Goal: Task Accomplishment & Management: Manage account settings

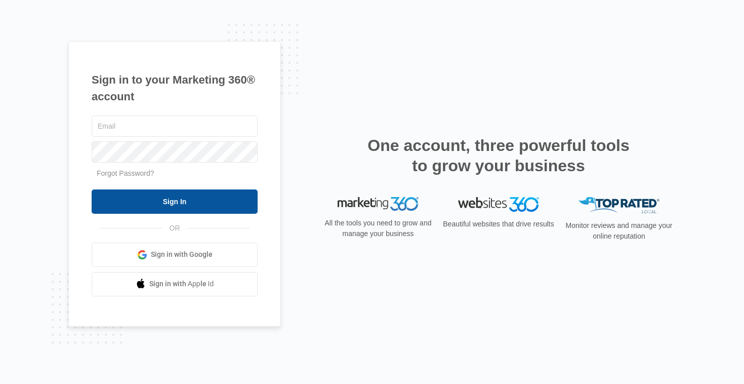
type input "[PERSON_NAME][EMAIL_ADDRESS][DOMAIN_NAME]"
click at [164, 212] on input "Sign In" at bounding box center [175, 201] width 166 height 24
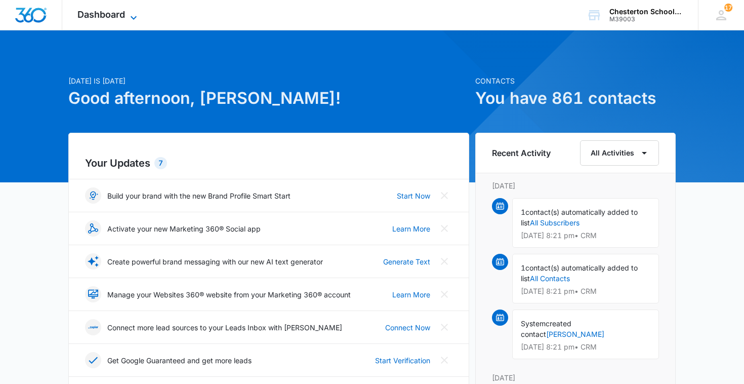
click at [113, 18] on span "Dashboard" at bounding box center [101, 14] width 48 height 11
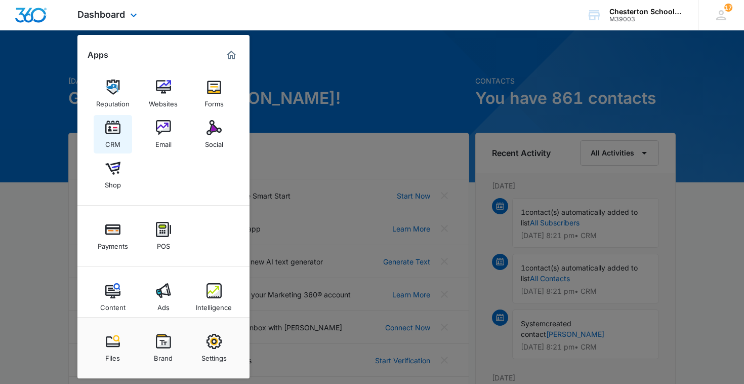
click at [112, 130] on img at bounding box center [112, 127] width 15 height 15
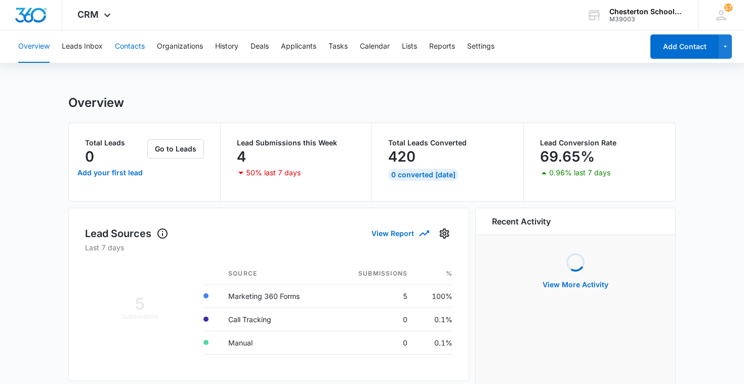
click at [126, 49] on button "Contacts" at bounding box center [130, 46] width 30 height 32
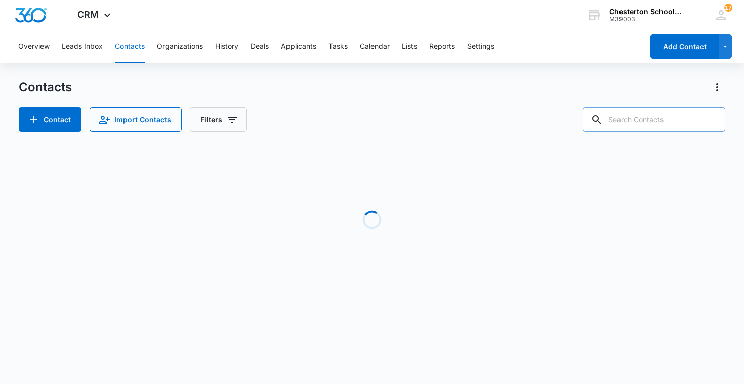
click at [652, 126] on input "text" at bounding box center [654, 119] width 143 height 24
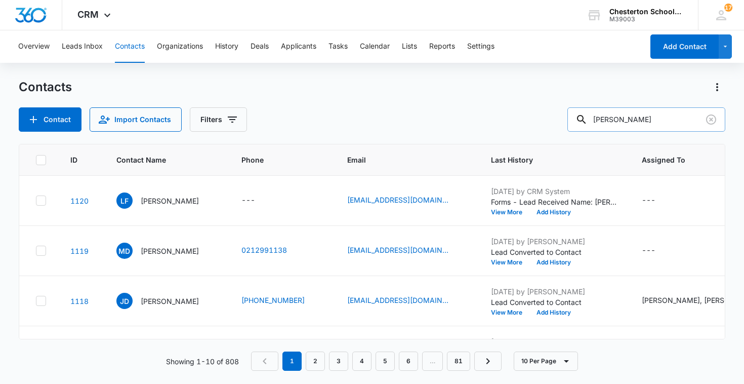
type input "Buckley"
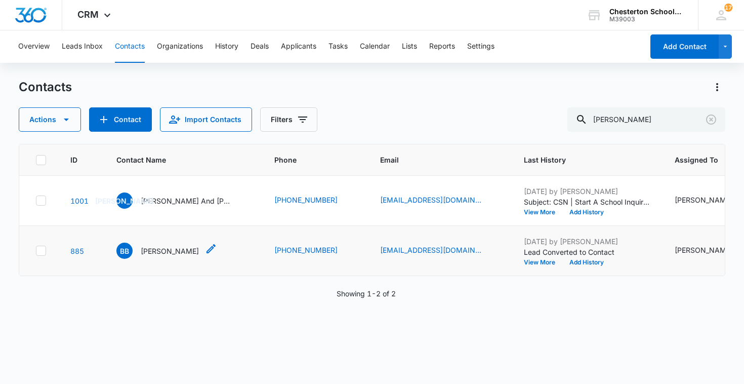
click at [164, 252] on p "Brandy Buckley" at bounding box center [170, 251] width 58 height 11
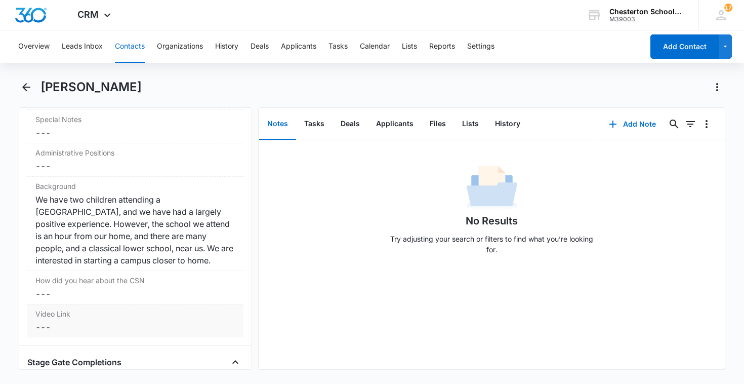
scroll to position [1016, 0]
click at [283, 125] on button "Notes" at bounding box center [277, 123] width 37 height 31
click at [308, 125] on button "Tasks" at bounding box center [314, 123] width 36 height 31
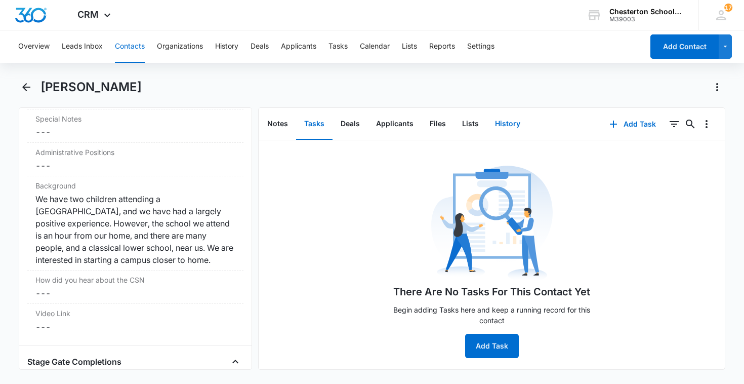
click at [507, 121] on button "History" at bounding box center [508, 123] width 42 height 31
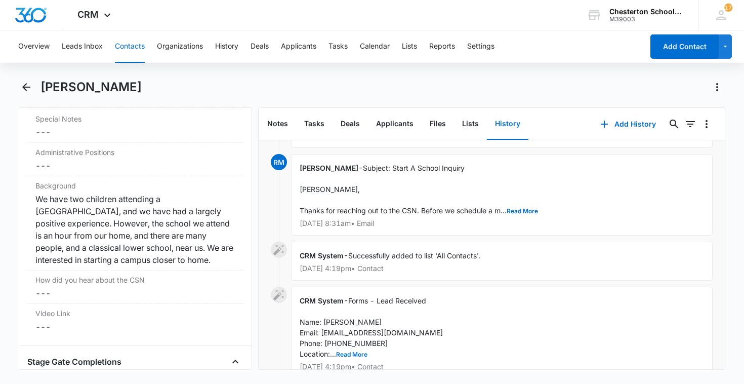
scroll to position [112, 0]
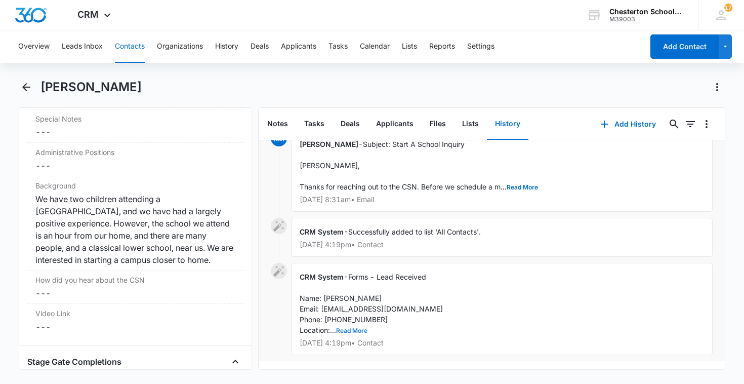
click at [353, 330] on button "Read More" at bounding box center [351, 331] width 31 height 6
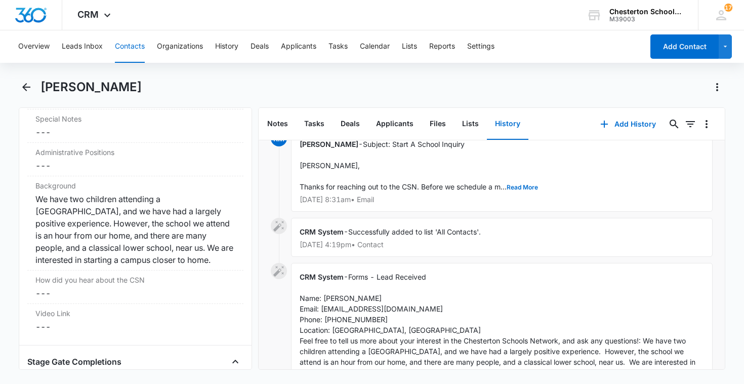
scroll to position [187, 0]
